Goal: Task Accomplishment & Management: Complete application form

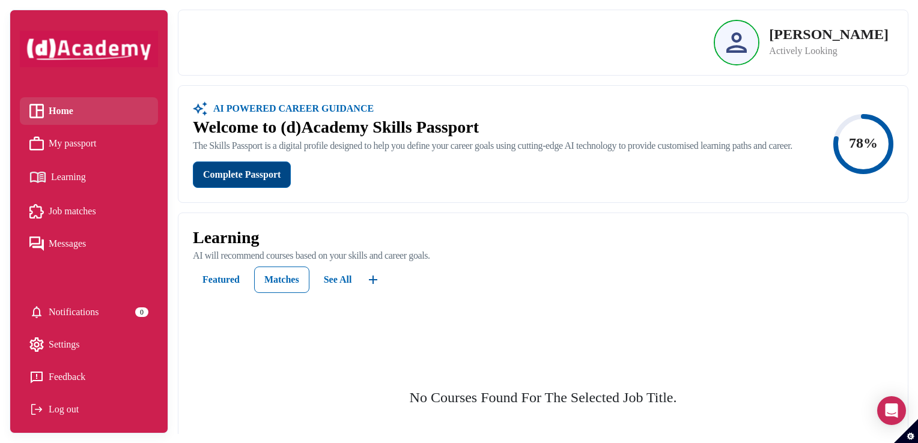
click at [251, 183] on div "Complete Passport" at bounding box center [241, 174] width 77 height 17
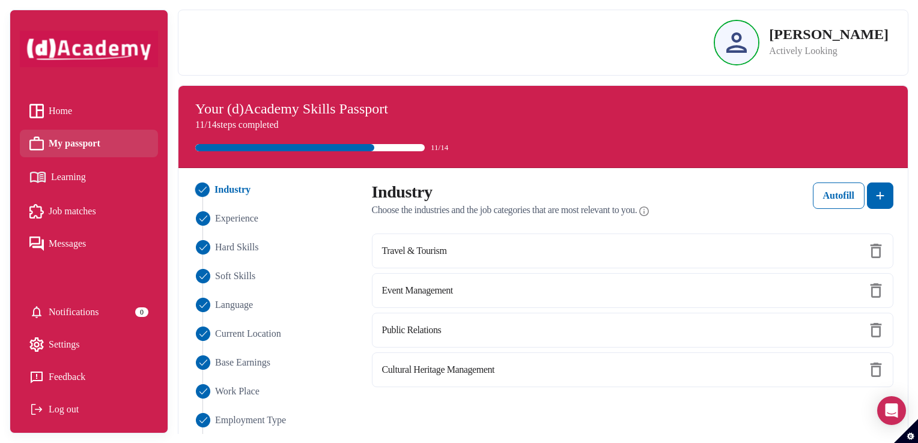
click at [58, 114] on span "Home" at bounding box center [60, 111] width 23 height 18
click at [60, 112] on span "Home" at bounding box center [60, 111] width 23 height 18
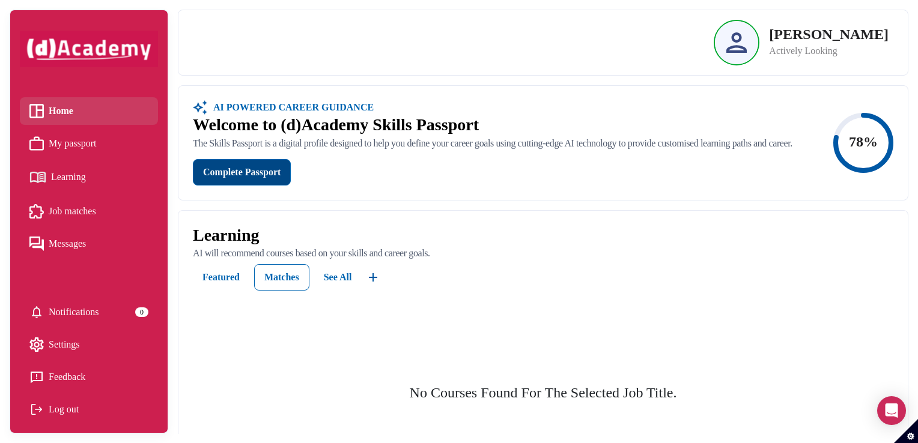
click at [251, 180] on div "Complete Passport" at bounding box center [241, 172] width 77 height 14
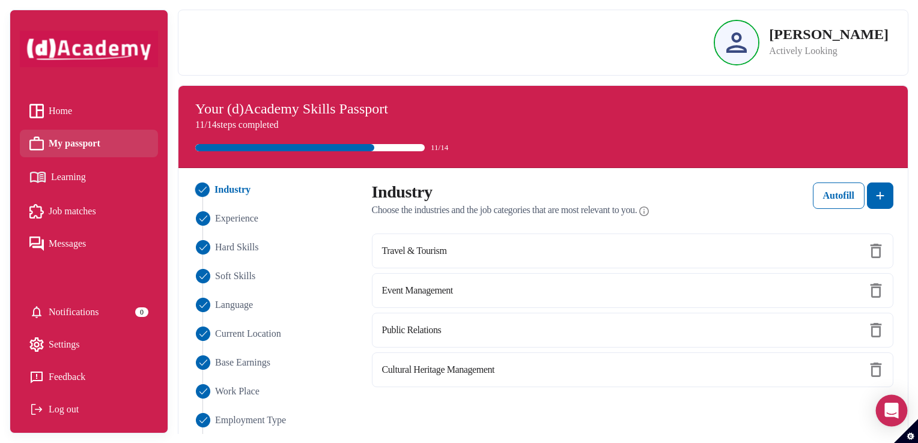
click at [887, 405] on icon "Open Intercom Messenger" at bounding box center [891, 411] width 14 height 16
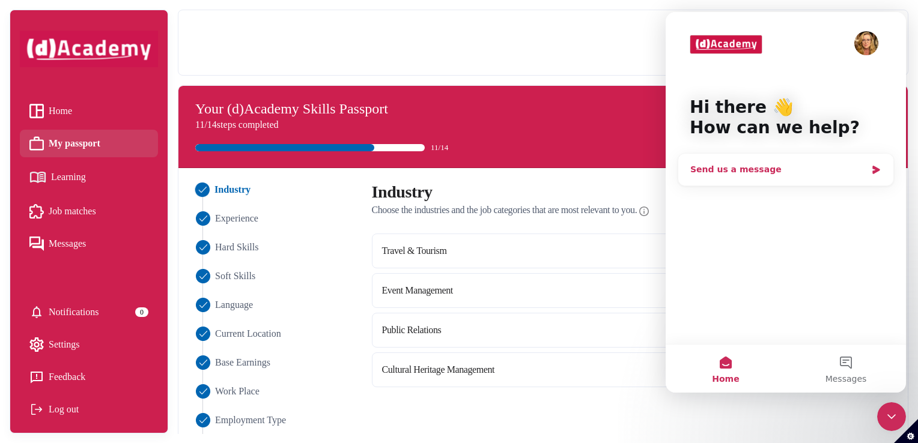
click at [738, 174] on div "Send us a message" at bounding box center [778, 169] width 176 height 13
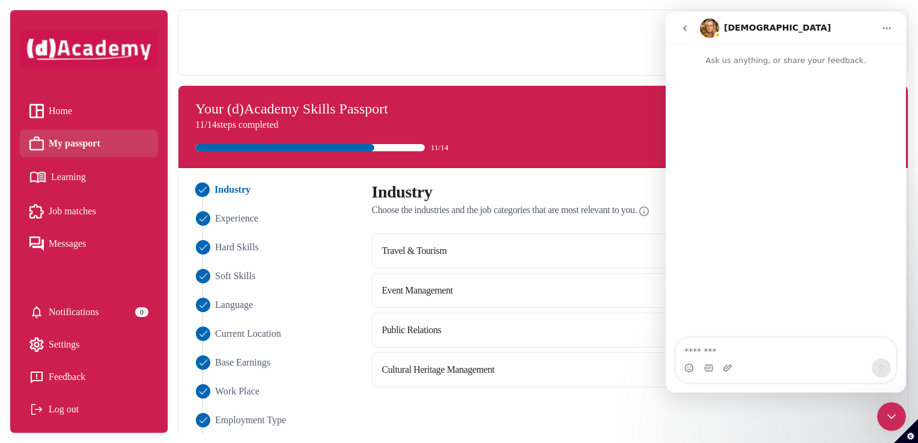
click at [598, 54] on div "[PERSON_NAME] Actively Looking" at bounding box center [543, 43] width 691 height 46
click at [893, 29] on button "Home" at bounding box center [886, 28] width 23 height 23
click at [519, 87] on div "Your (d)Academy Skills Passport 11/14 steps completed 11/14" at bounding box center [542, 127] width 729 height 82
click at [732, 74] on div "Intercom messenger" at bounding box center [786, 74] width 240 height 14
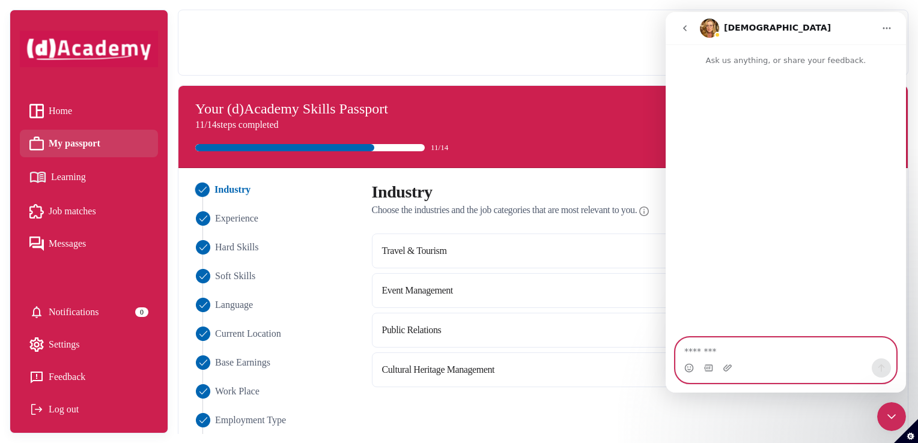
click at [700, 347] on textarea "Message…" at bounding box center [786, 348] width 220 height 20
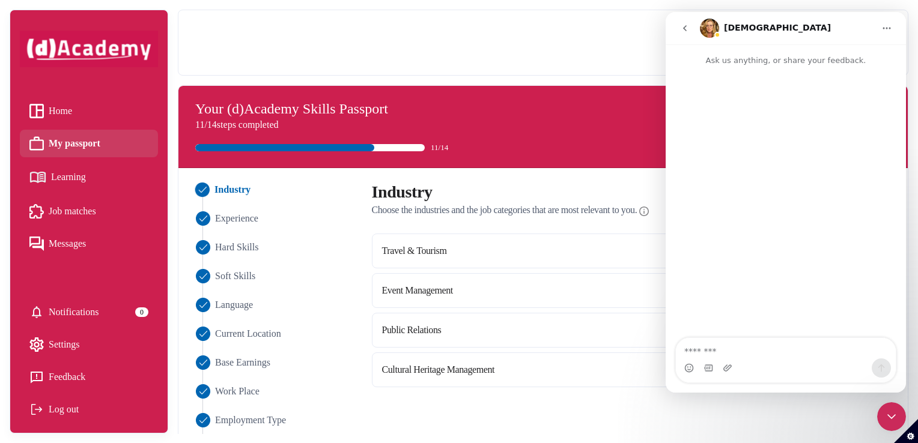
click at [682, 28] on icon "go back" at bounding box center [685, 28] width 10 height 10
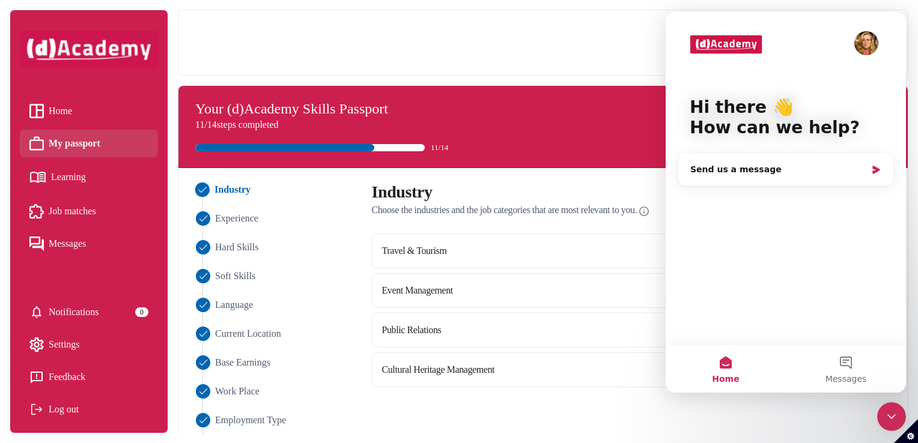
click at [896, 416] on icon "Close Intercom Messenger" at bounding box center [891, 417] width 14 height 14
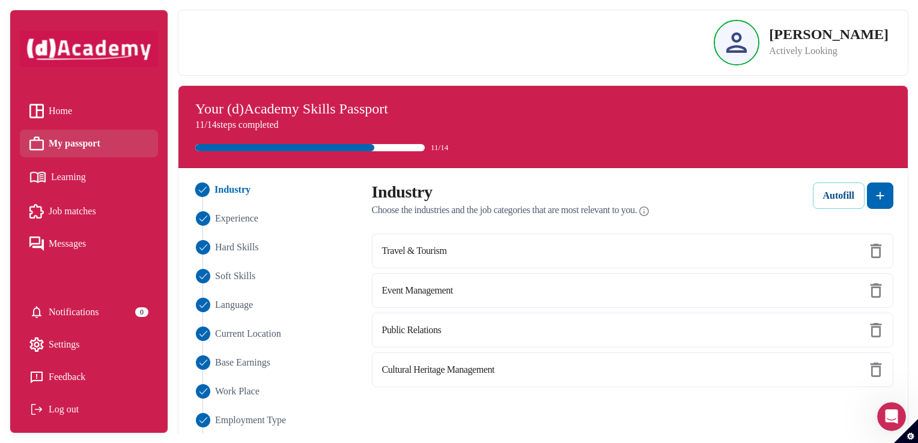
click at [831, 202] on div "Autofill" at bounding box center [838, 196] width 31 height 14
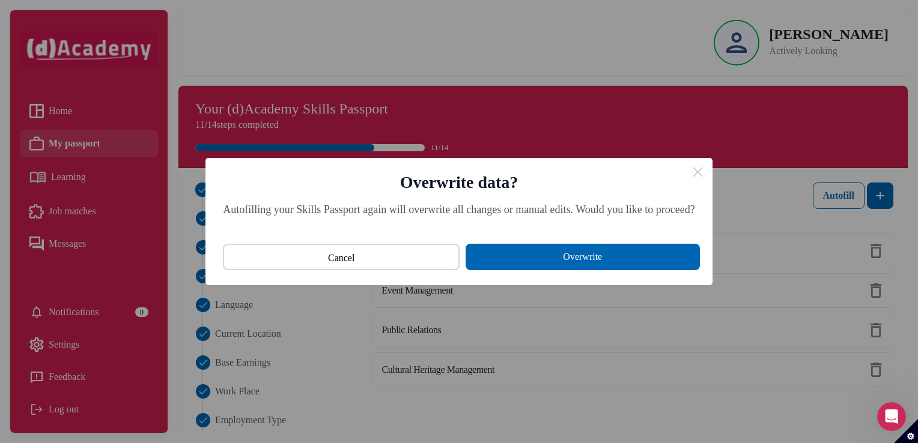
click at [582, 259] on button "Overwrite" at bounding box center [583, 257] width 234 height 26
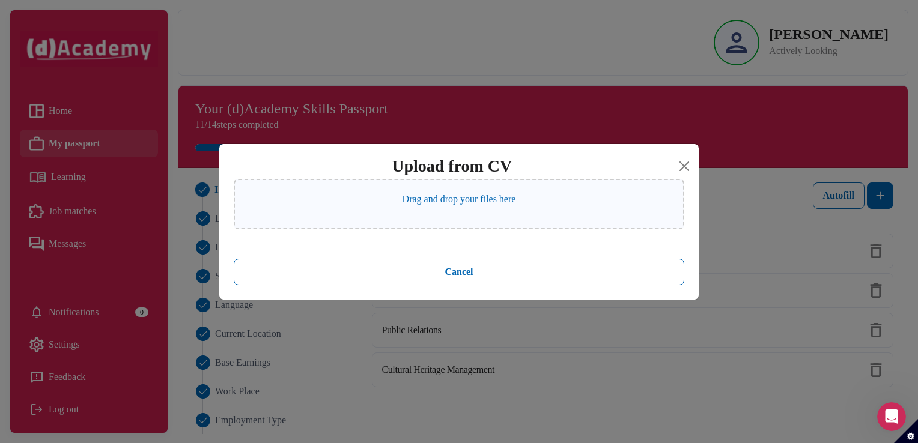
click at [493, 193] on p "Drag and drop your files here" at bounding box center [460, 199] width 114 height 14
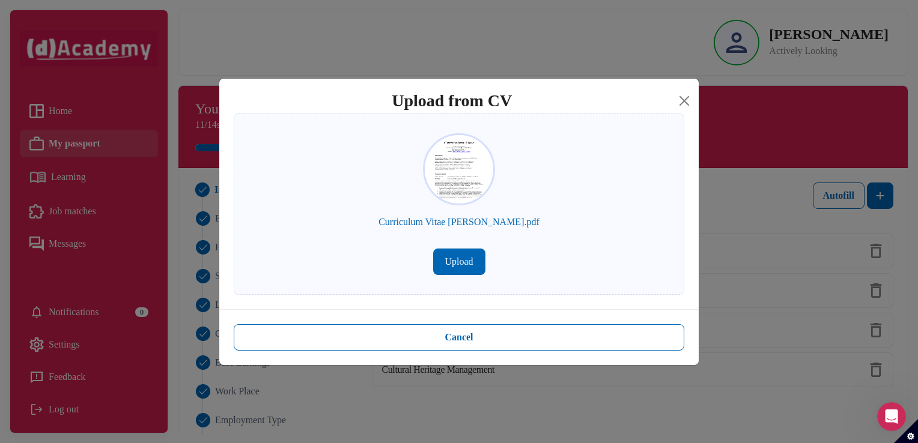
click at [462, 261] on button "Upload" at bounding box center [459, 262] width 52 height 26
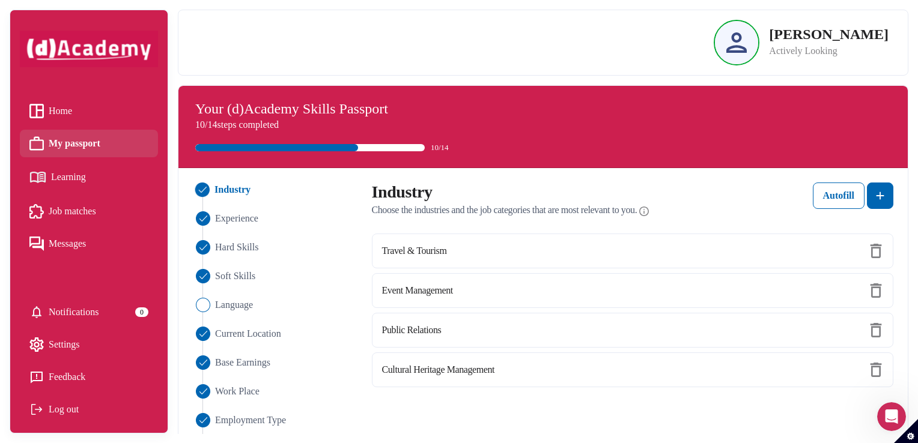
click at [205, 304] on div at bounding box center [459, 221] width 918 height 443
click at [202, 305] on img "Close" at bounding box center [202, 305] width 14 height 14
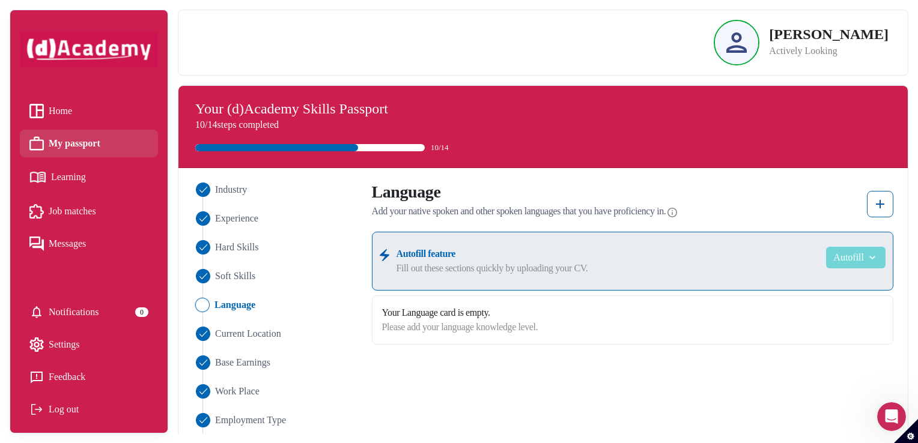
click at [852, 263] on button "Autofill" at bounding box center [855, 258] width 59 height 22
click at [461, 320] on label "Please add your language knowledge level." at bounding box center [460, 327] width 156 height 14
click at [461, 314] on label "Your Language card is empty." at bounding box center [460, 313] width 156 height 14
click at [882, 205] on img at bounding box center [880, 204] width 14 height 14
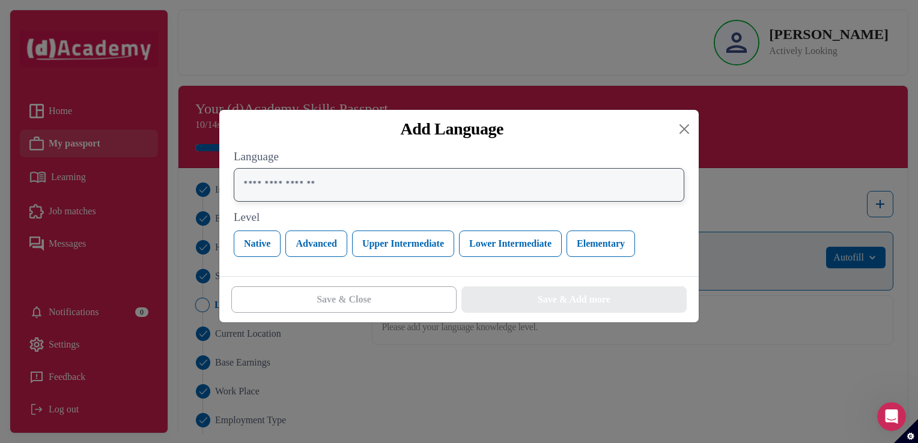
click at [292, 182] on input "text" at bounding box center [459, 185] width 451 height 34
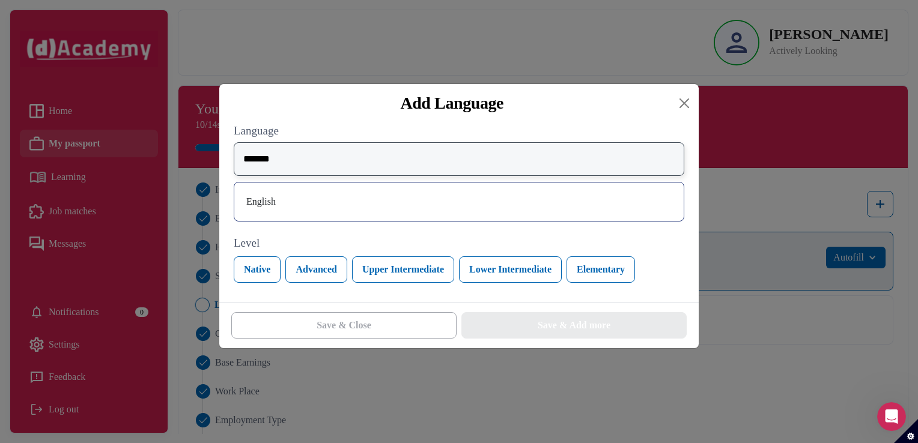
type input "*******"
click at [265, 202] on div "English" at bounding box center [459, 201] width 430 height 19
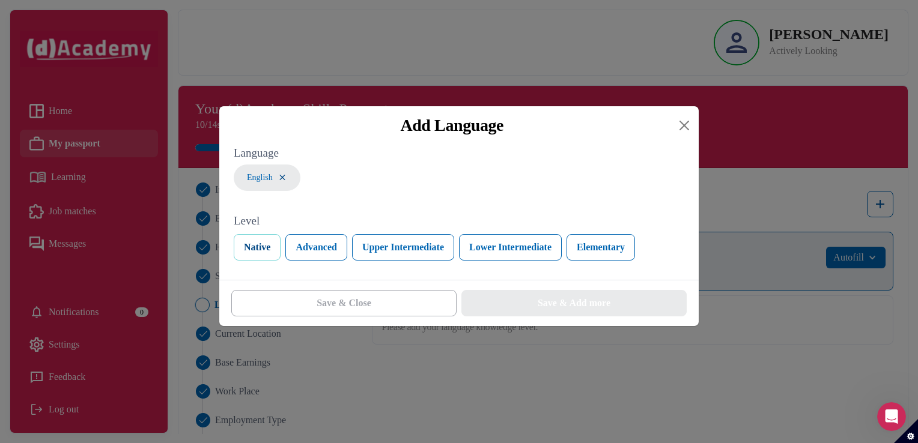
click at [262, 249] on button "Native" at bounding box center [257, 247] width 47 height 26
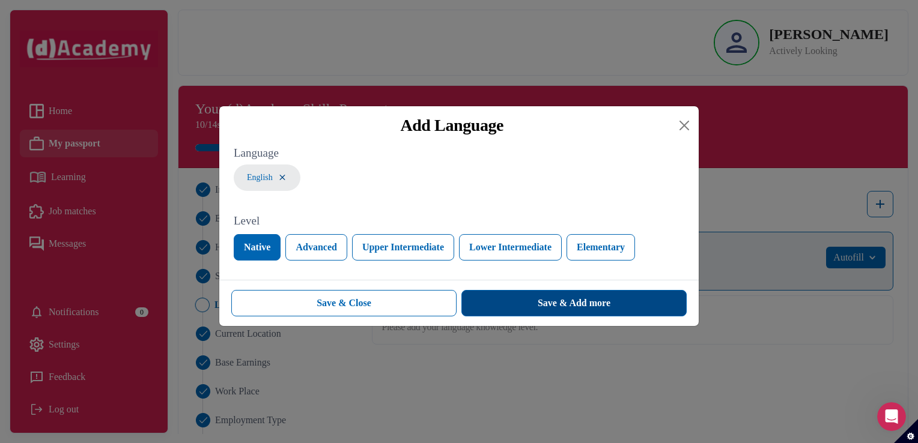
click at [586, 308] on div "Save & Add more" at bounding box center [574, 303] width 73 height 14
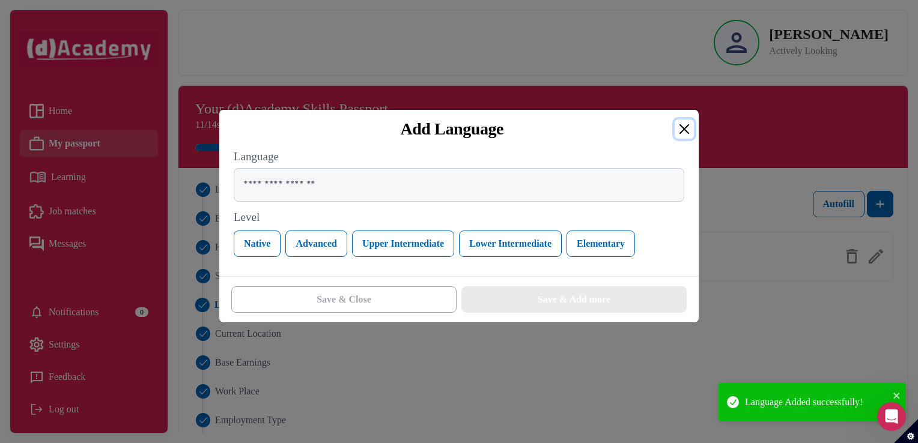
click at [683, 129] on button "Close" at bounding box center [684, 129] width 19 height 19
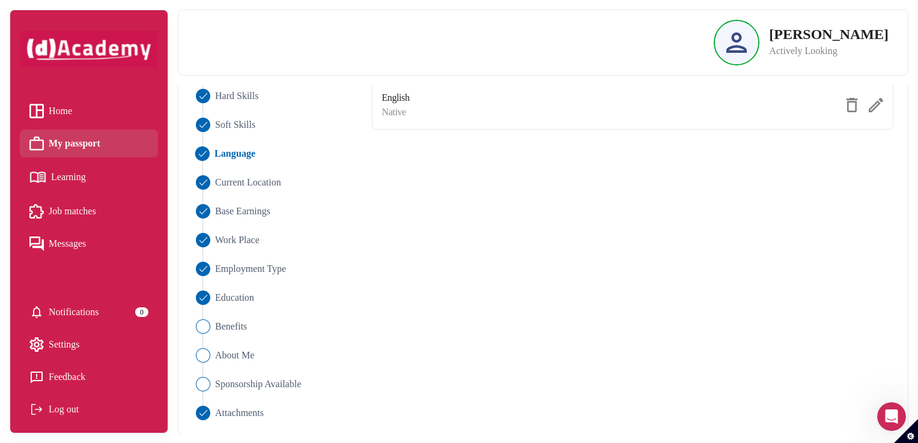
scroll to position [151, 0]
click at [199, 328] on img "Close" at bounding box center [202, 327] width 14 height 14
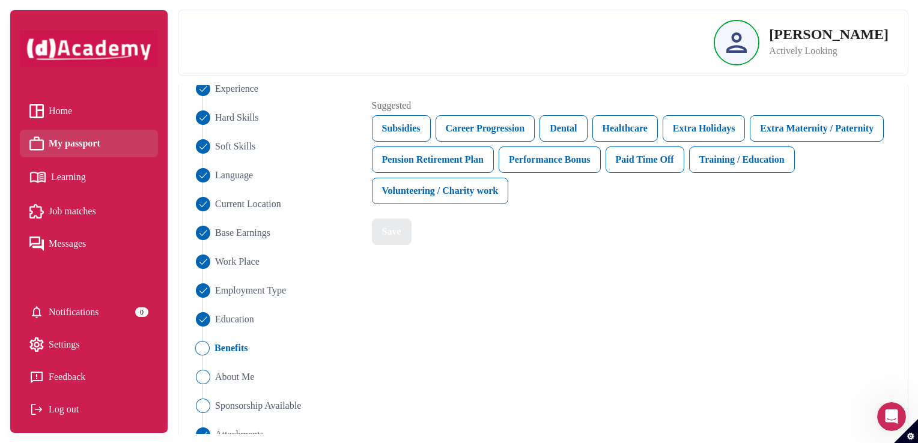
scroll to position [127, 0]
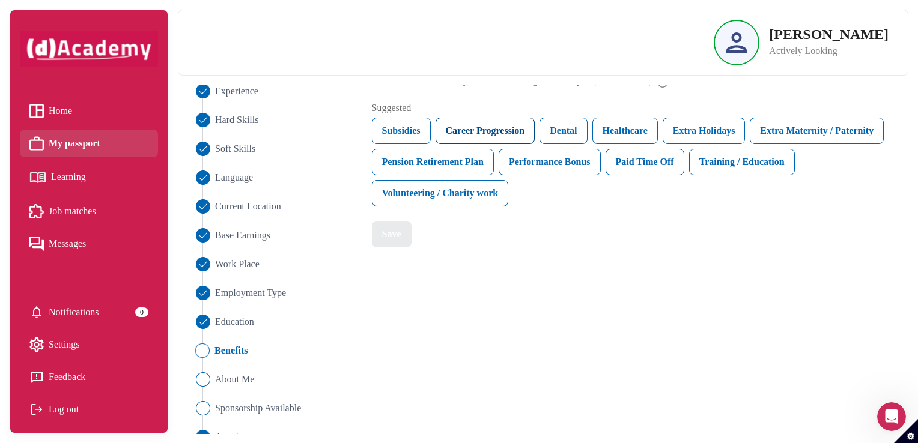
click at [477, 133] on div "Career Progression" at bounding box center [486, 131] width 100 height 26
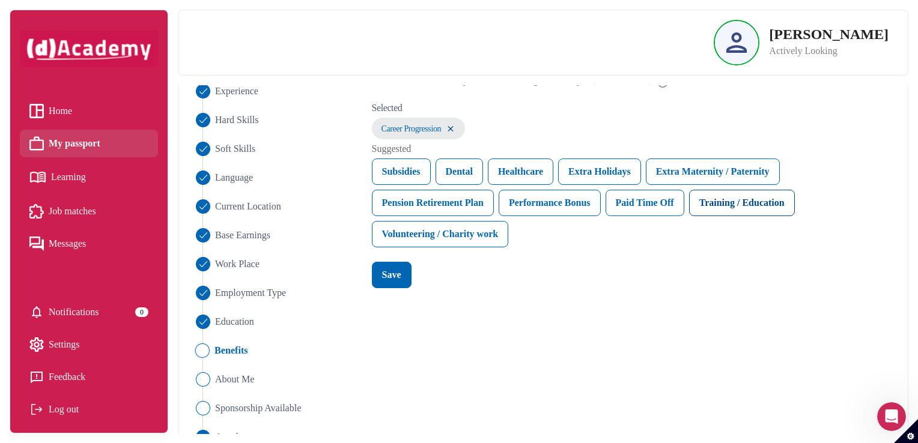
click at [749, 202] on div "Training / Education" at bounding box center [742, 203] width 106 height 26
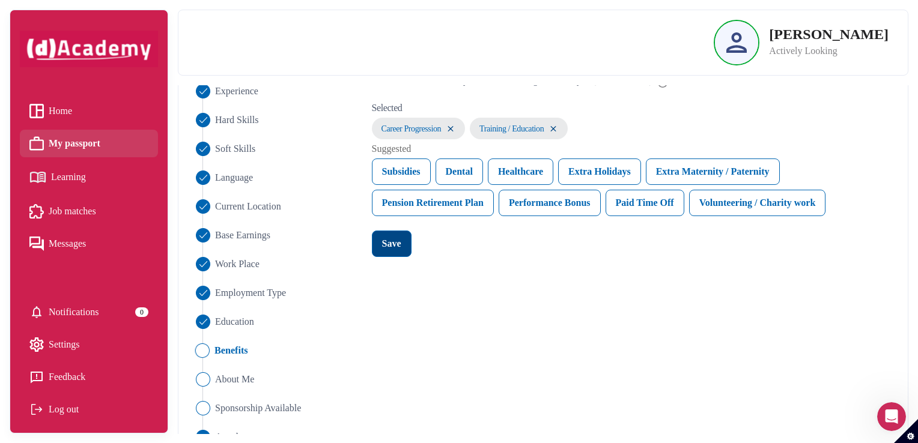
click at [392, 246] on div "Save" at bounding box center [391, 244] width 19 height 14
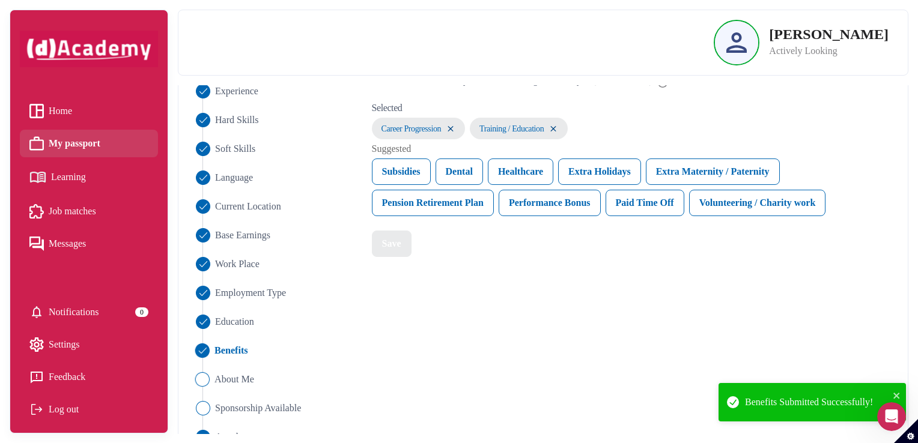
click at [204, 378] on img "Close" at bounding box center [202, 379] width 14 height 14
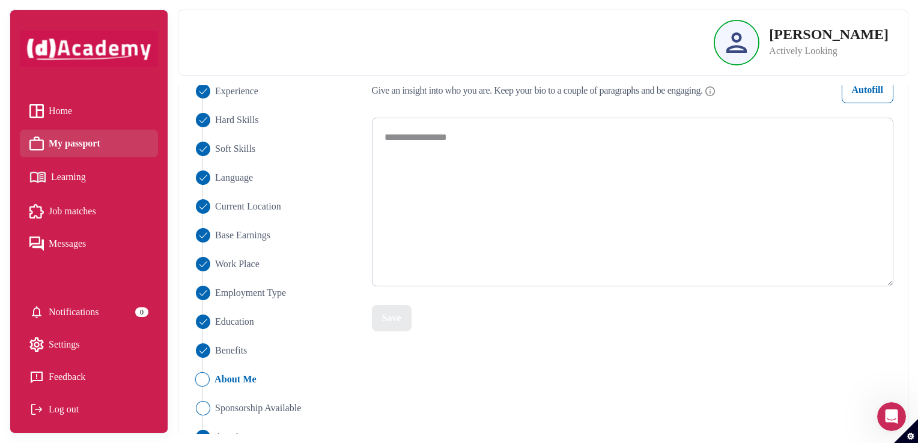
click at [469, 129] on textarea at bounding box center [633, 202] width 522 height 168
